Goal: Task Accomplishment & Management: Use online tool/utility

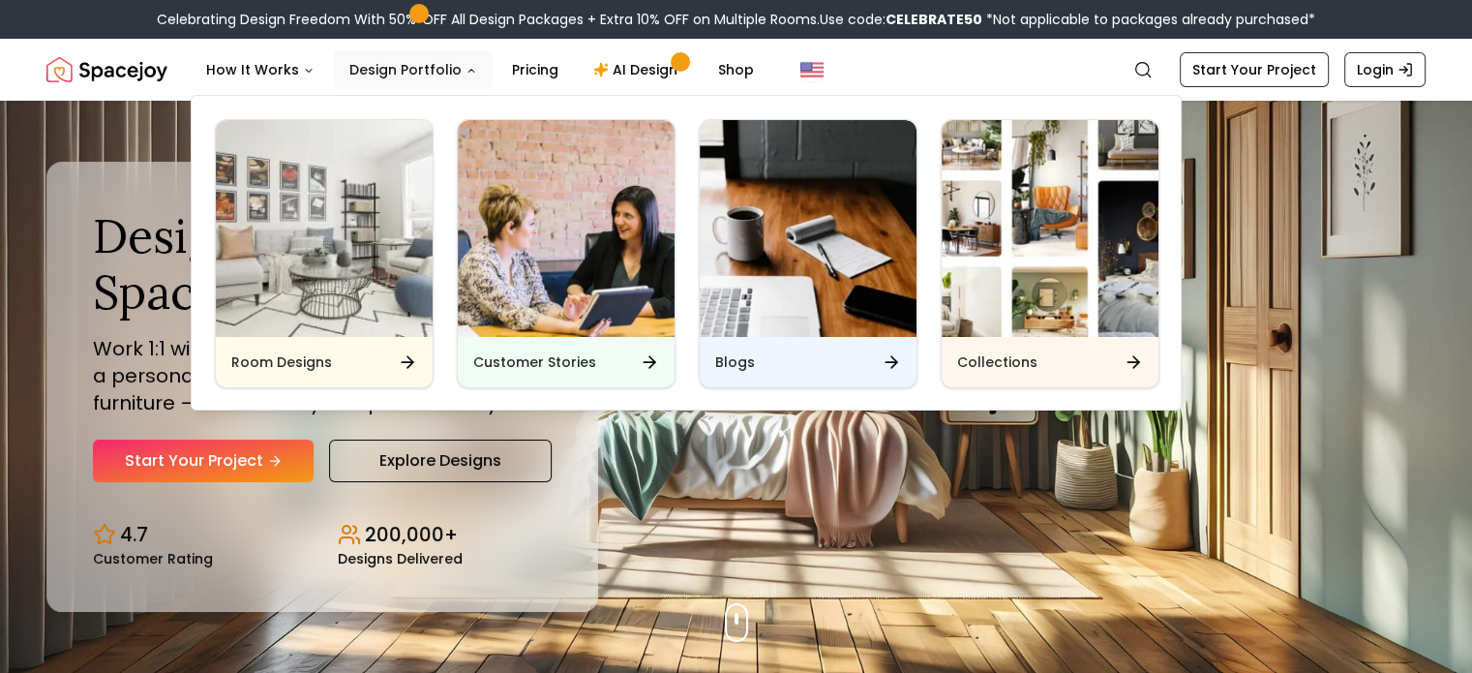
click at [389, 64] on button "Design Portfolio" at bounding box center [413, 69] width 159 height 39
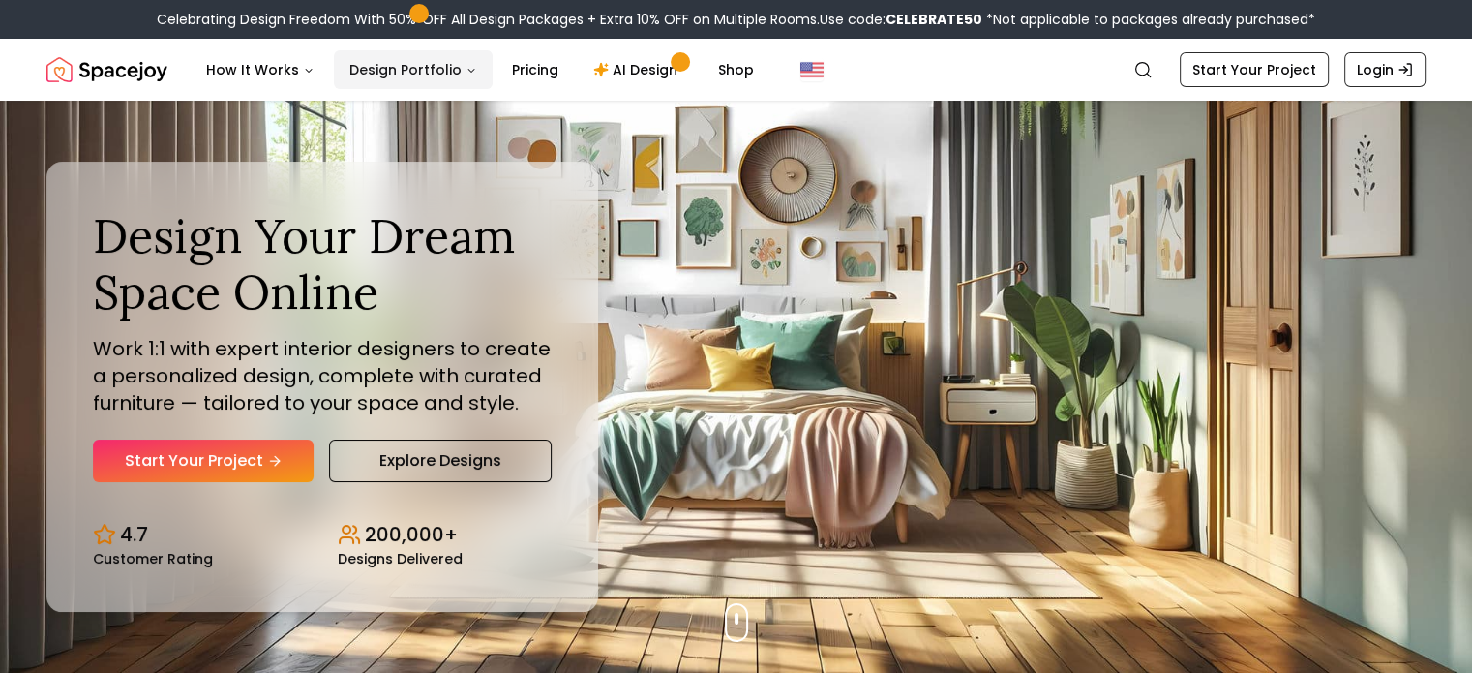
click at [389, 64] on button "Design Portfolio" at bounding box center [413, 69] width 159 height 39
click at [510, 69] on link "Pricing" at bounding box center [534, 69] width 77 height 39
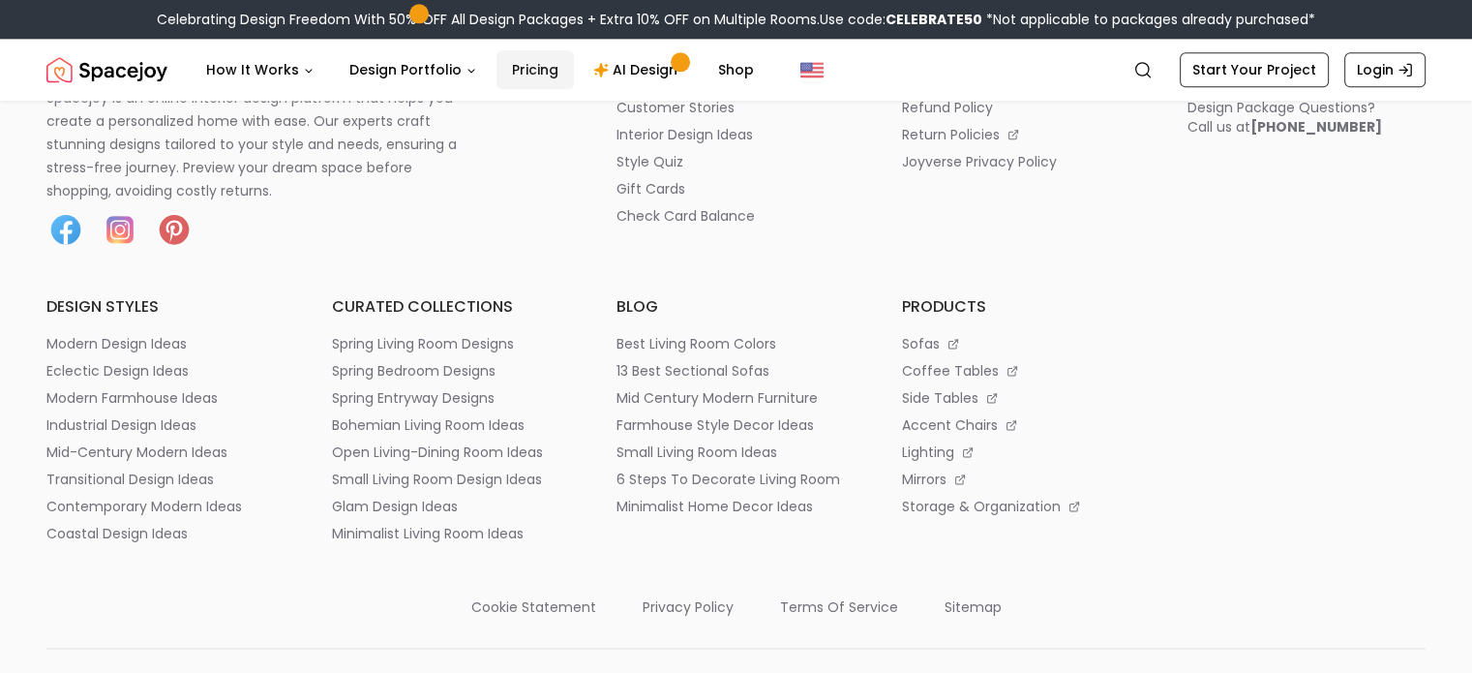
scroll to position [2516, 0]
click at [952, 598] on p "sitemap" at bounding box center [973, 607] width 57 height 19
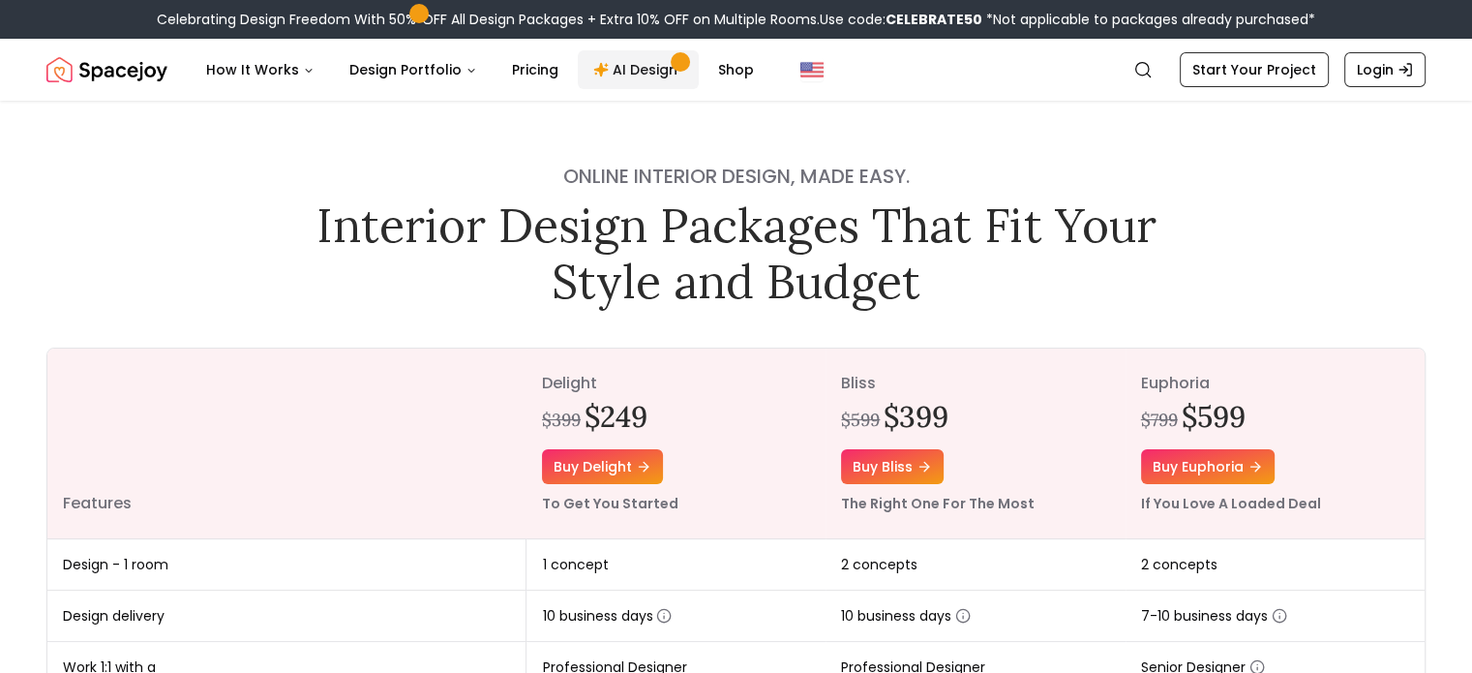
click at [627, 69] on link "AI Design" at bounding box center [638, 69] width 121 height 39
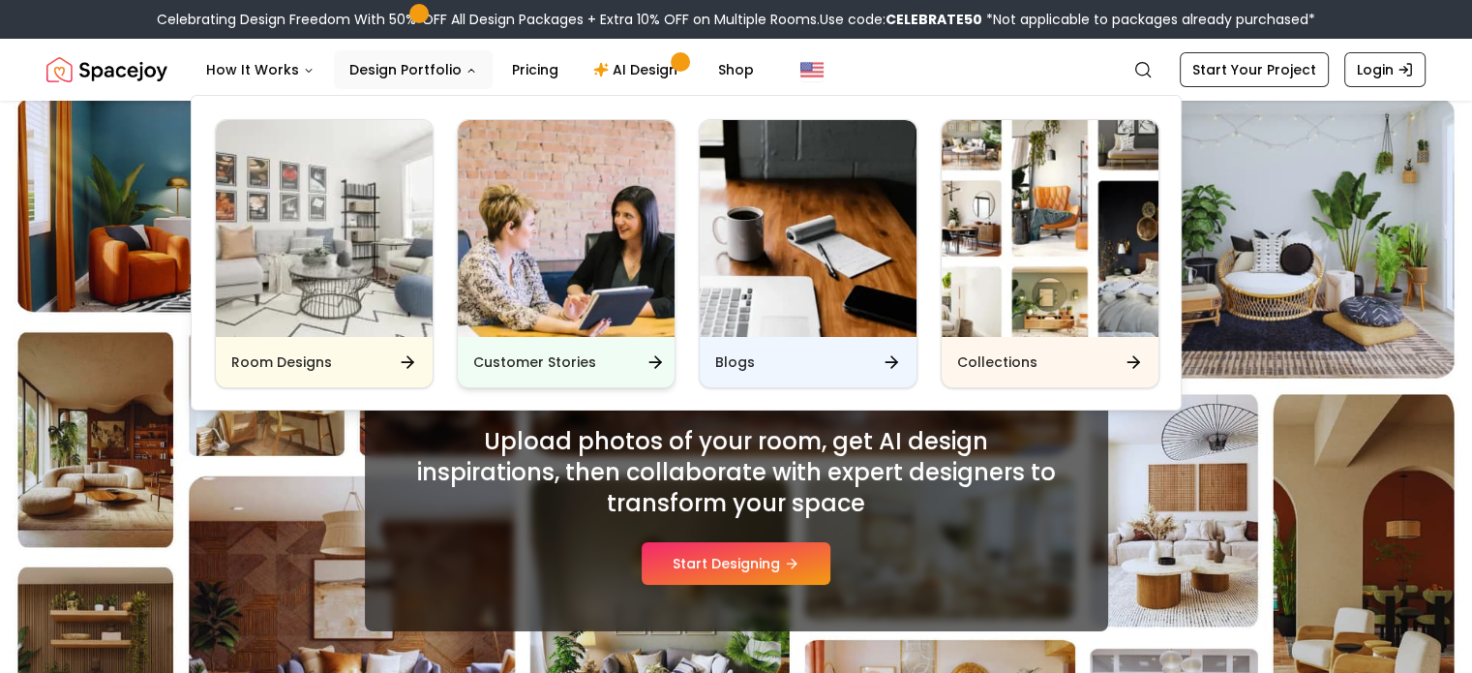
click at [570, 283] on img "Main" at bounding box center [566, 228] width 217 height 217
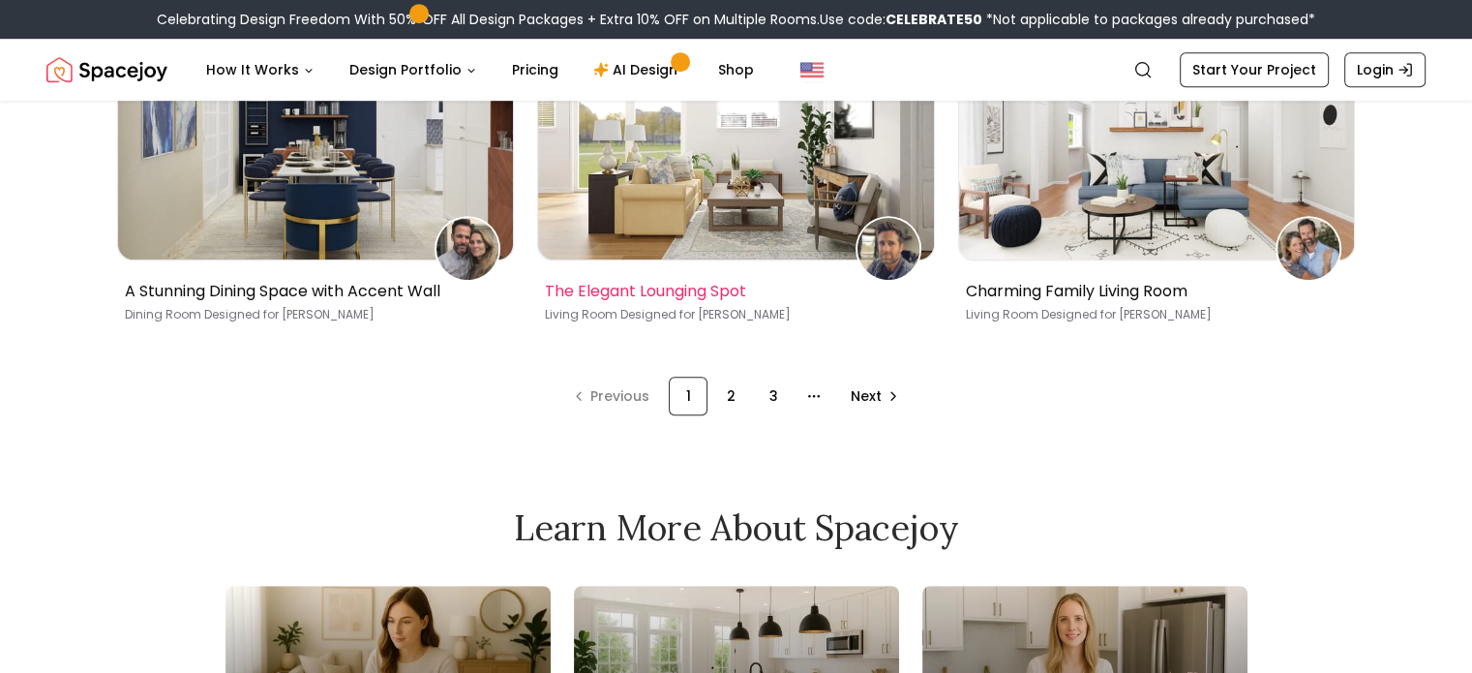
scroll to position [1285, 0]
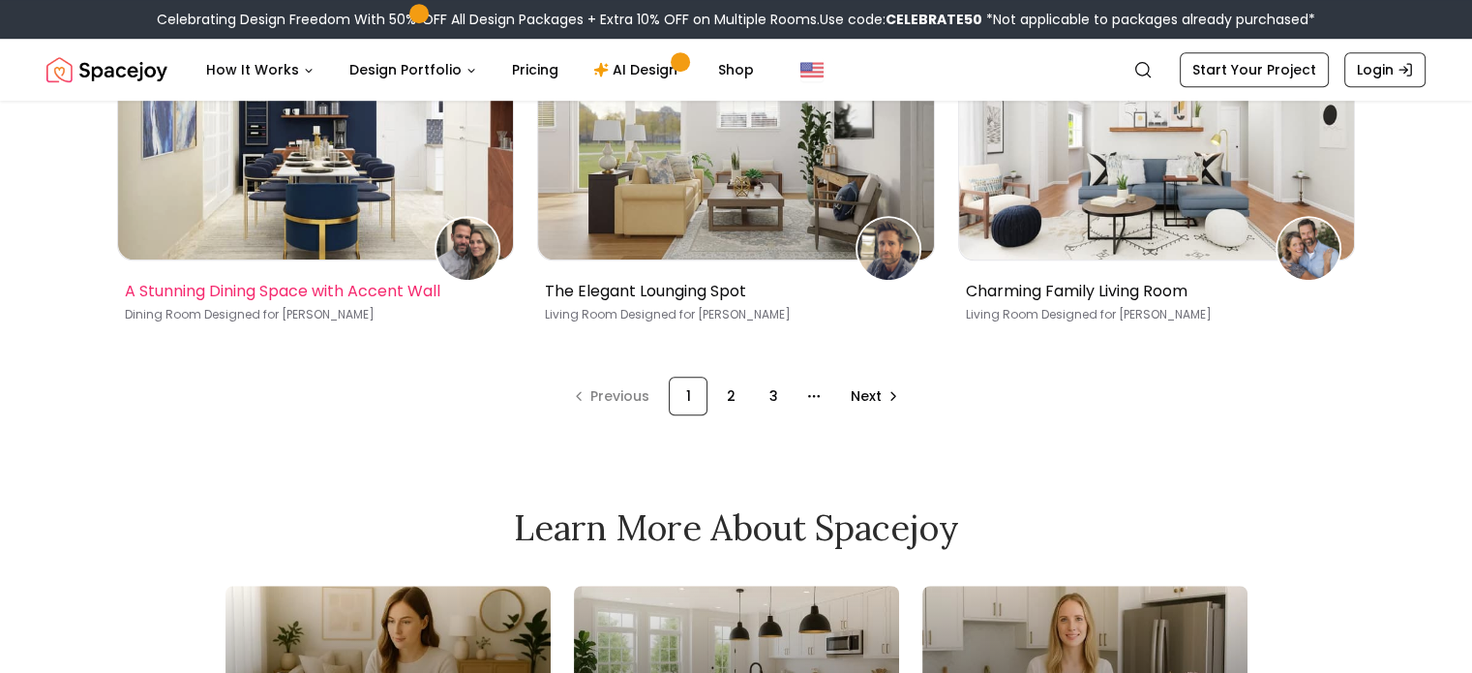
click at [368, 200] on img at bounding box center [316, 140] width 396 height 237
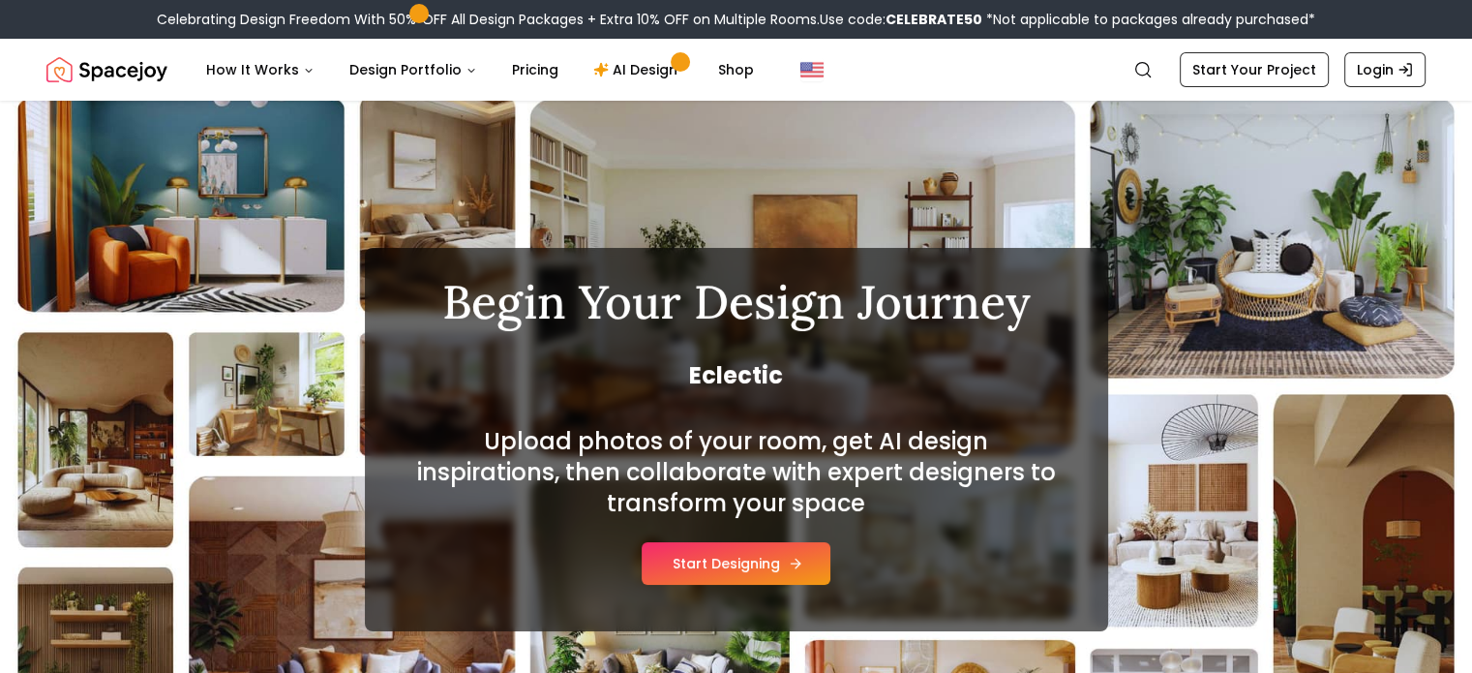
click at [709, 564] on button "Start Designing" at bounding box center [736, 563] width 189 height 43
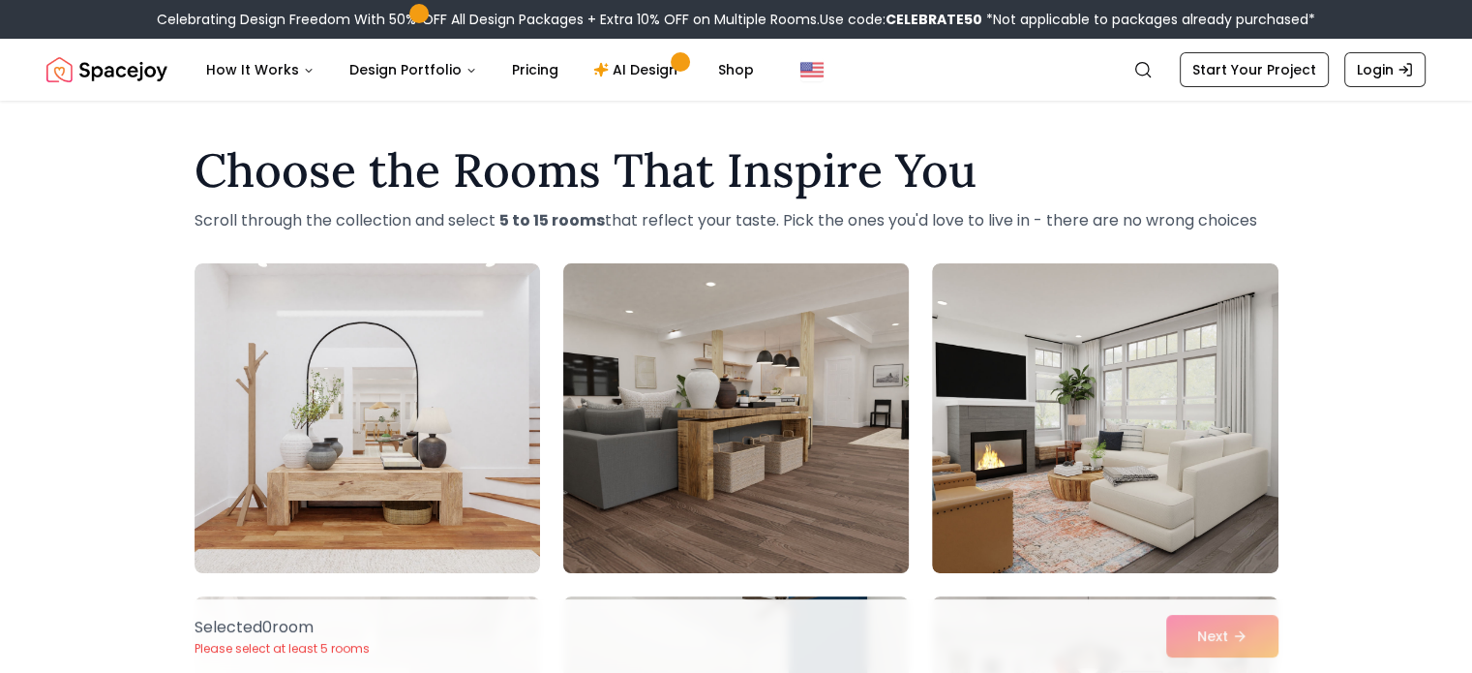
click at [692, 425] on img at bounding box center [736, 417] width 363 height 325
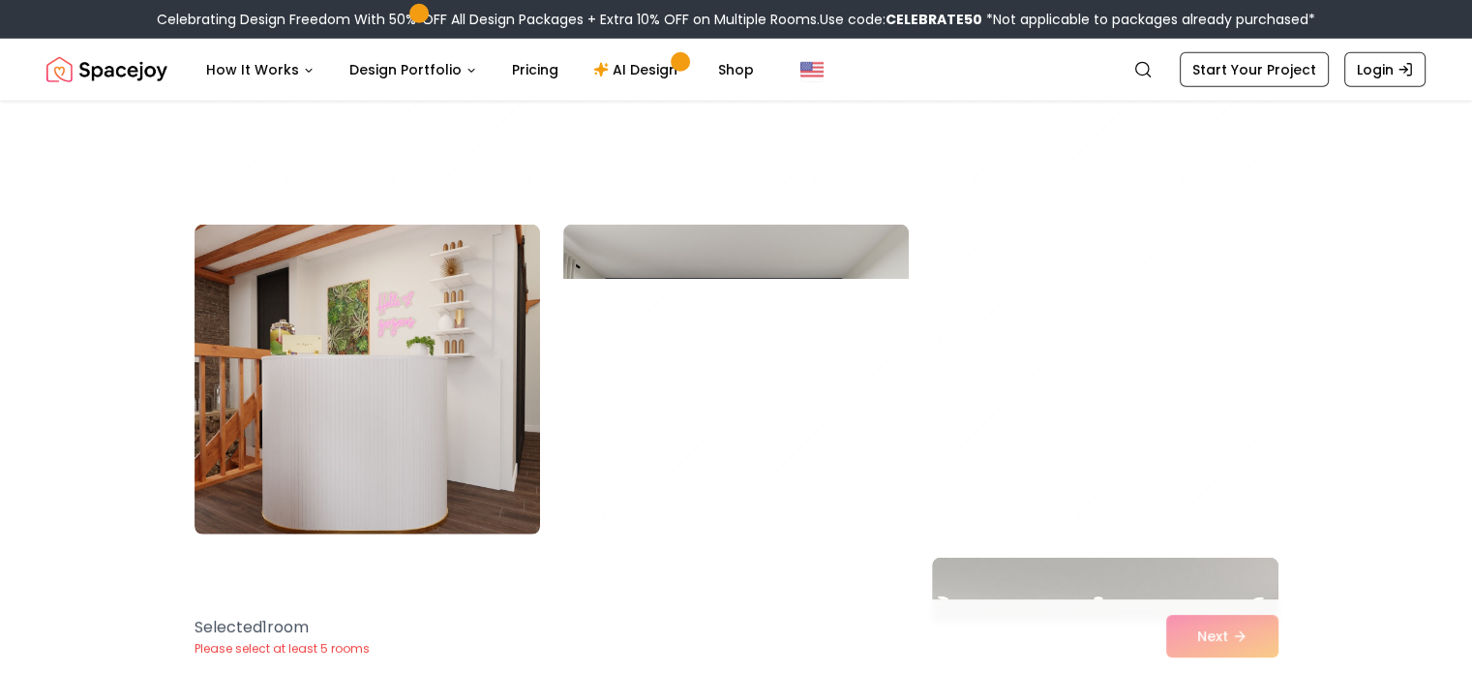
scroll to position [5933, 0]
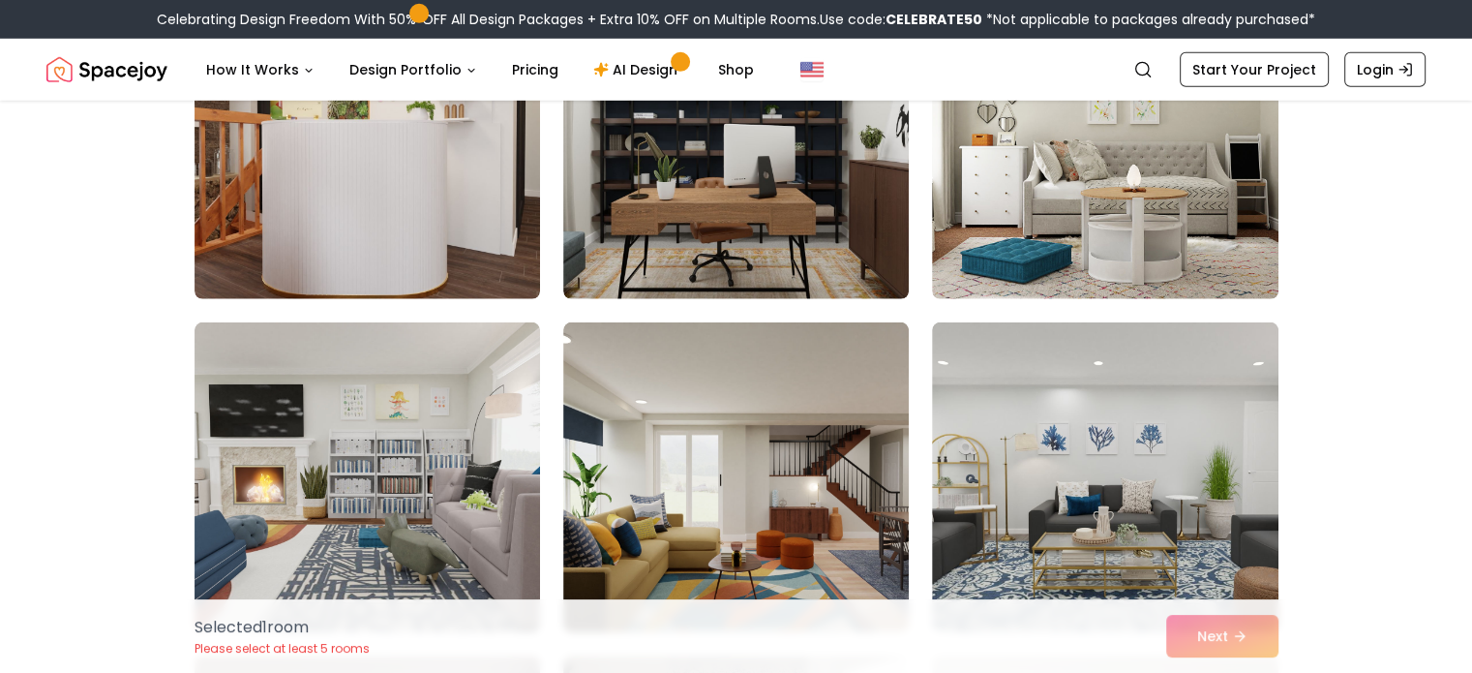
click at [1220, 642] on div "Selected 1 room Please select at least 5 rooms Next" at bounding box center [736, 636] width 1115 height 74
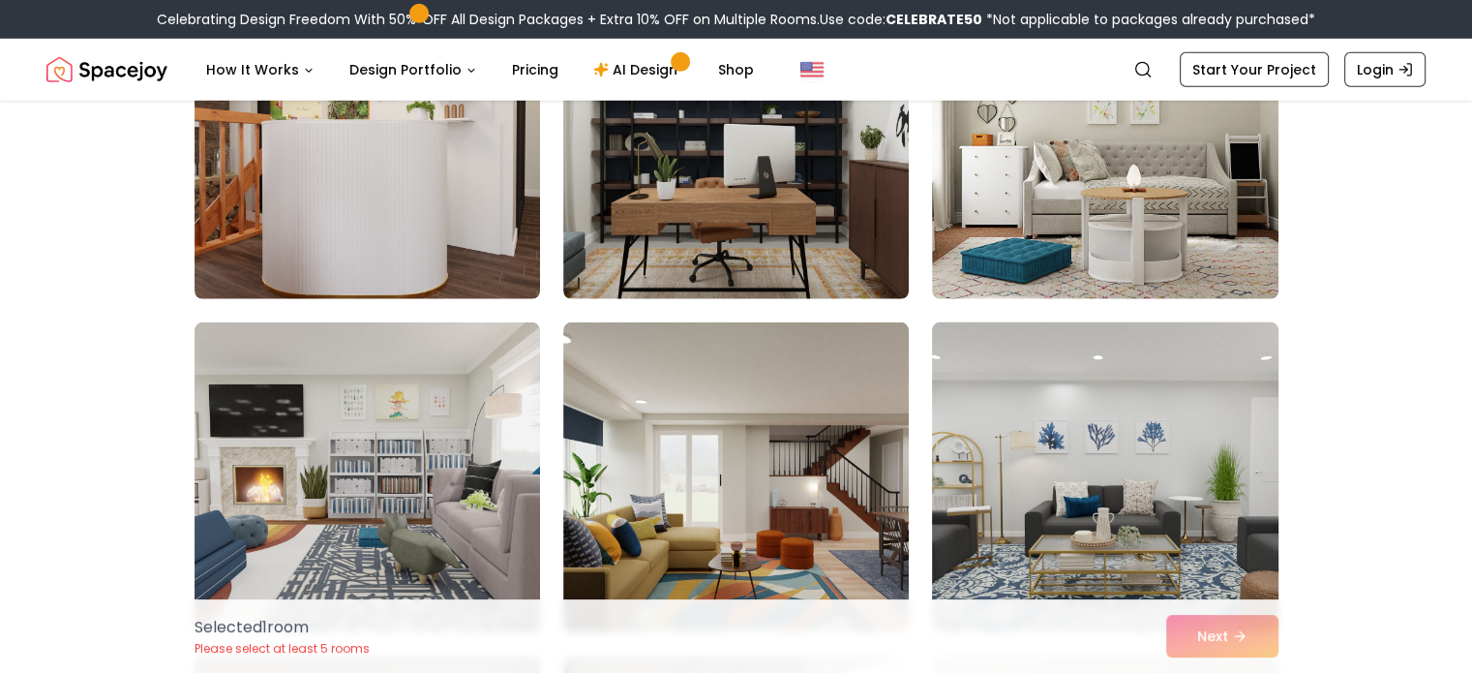
click at [1105, 363] on img at bounding box center [1104, 477] width 363 height 325
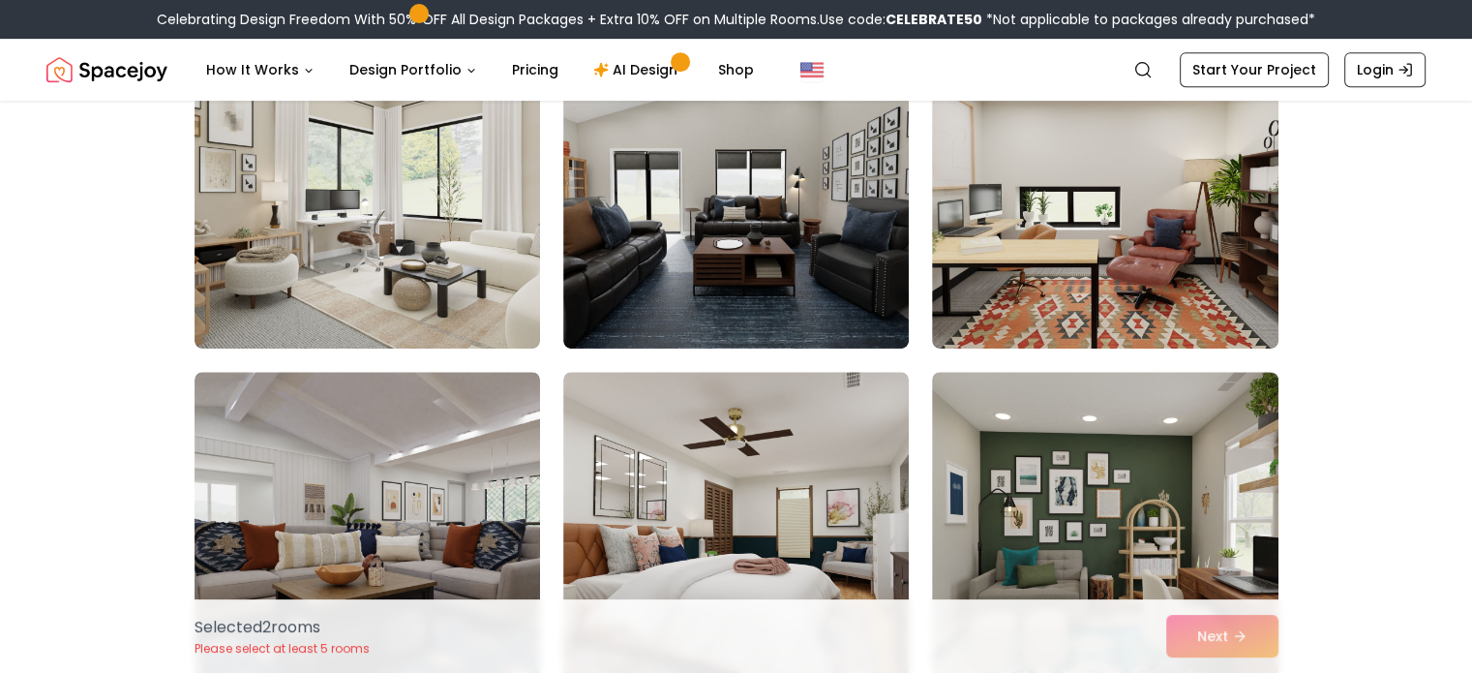
scroll to position [0, 0]
